Goal: Task Accomplishment & Management: Use online tool/utility

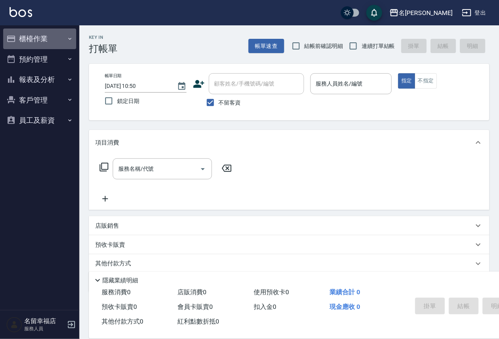
click at [44, 40] on button "櫃檯作業" at bounding box center [39, 39] width 73 height 21
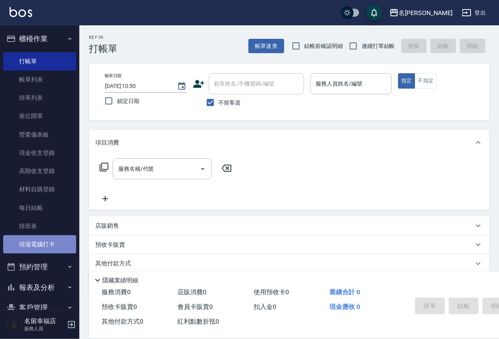
click at [44, 254] on link "現場電腦打卡" at bounding box center [39, 245] width 73 height 18
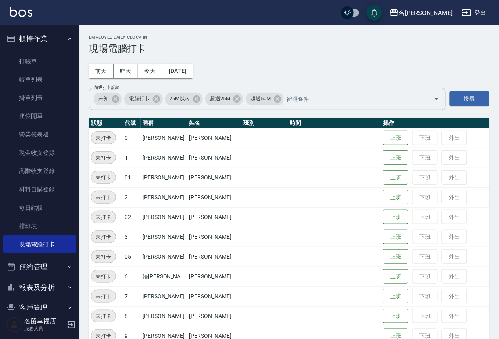
scroll to position [59, 0]
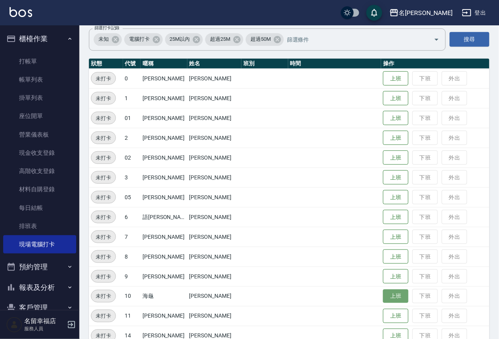
click at [384, 300] on button "上班" at bounding box center [395, 297] width 25 height 14
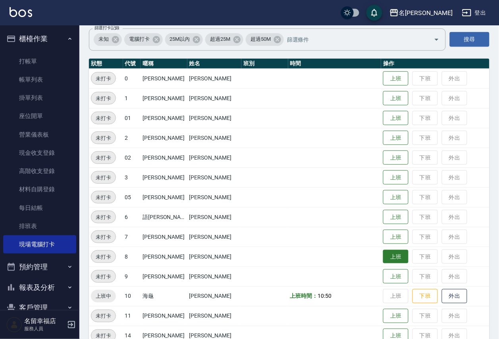
click at [389, 260] on button "上班" at bounding box center [395, 257] width 25 height 14
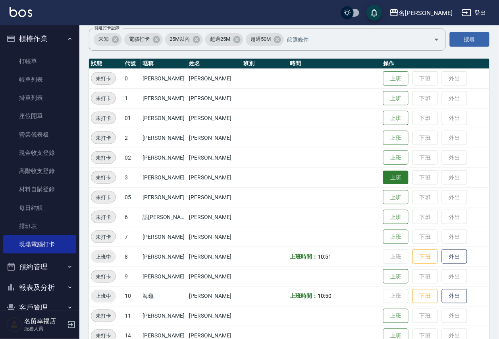
click at [383, 178] on button "上班" at bounding box center [395, 178] width 25 height 14
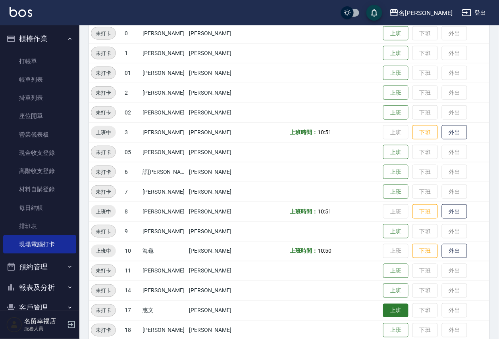
scroll to position [178, 0]
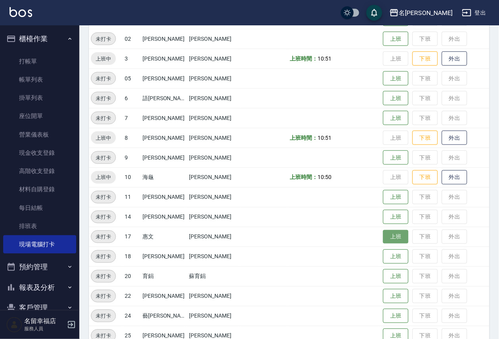
click at [384, 242] on button "上班" at bounding box center [395, 237] width 25 height 14
click at [389, 254] on button "上班" at bounding box center [395, 257] width 25 height 14
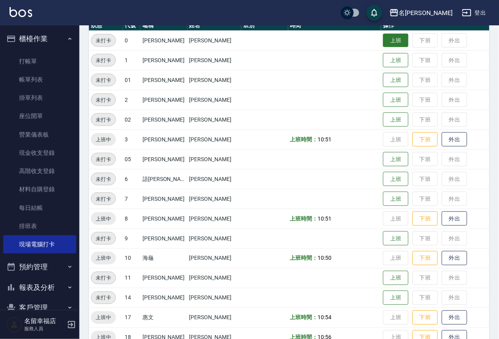
scroll to position [0, 0]
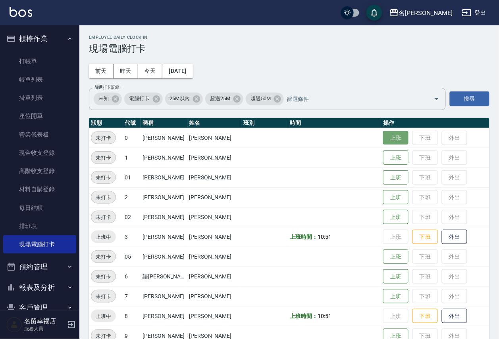
click at [391, 134] on button "上班" at bounding box center [395, 138] width 25 height 14
click at [391, 297] on button "上班" at bounding box center [395, 297] width 25 height 14
